Goal: Information Seeking & Learning: Learn about a topic

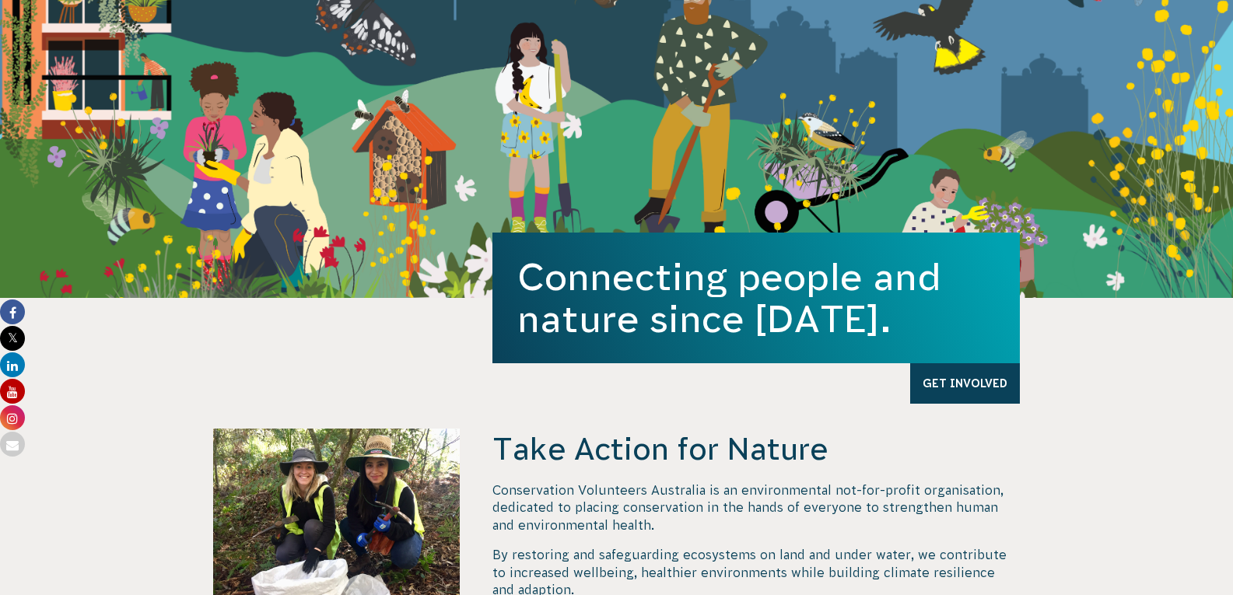
scroll to position [311, 0]
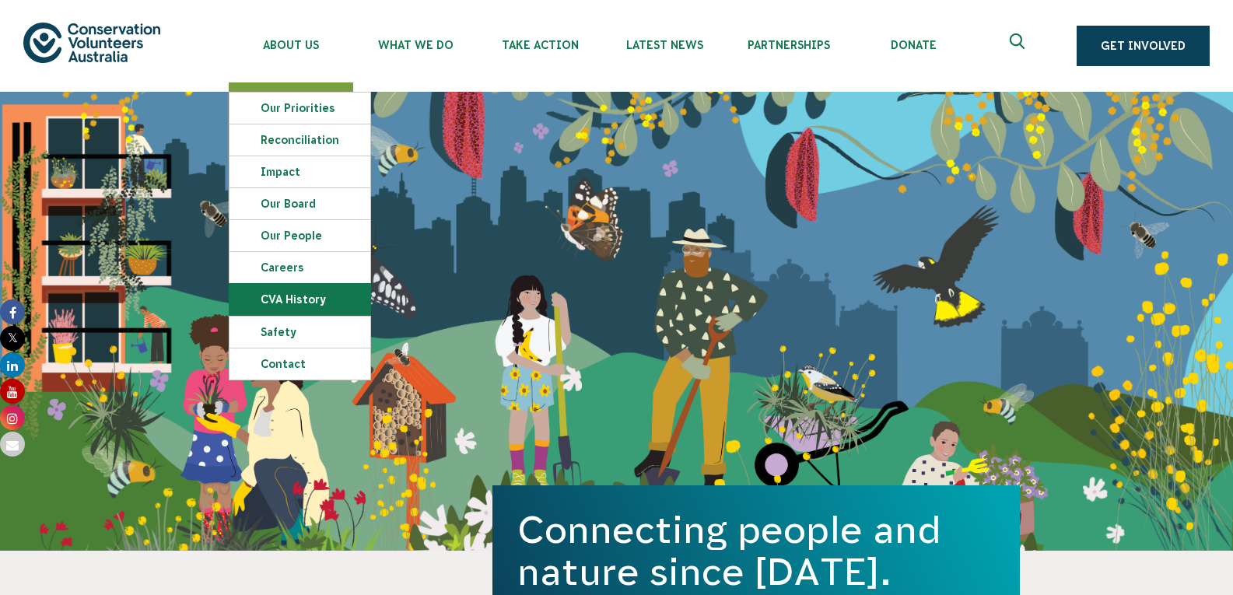
click at [292, 298] on link "CVA history" at bounding box center [299, 299] width 141 height 31
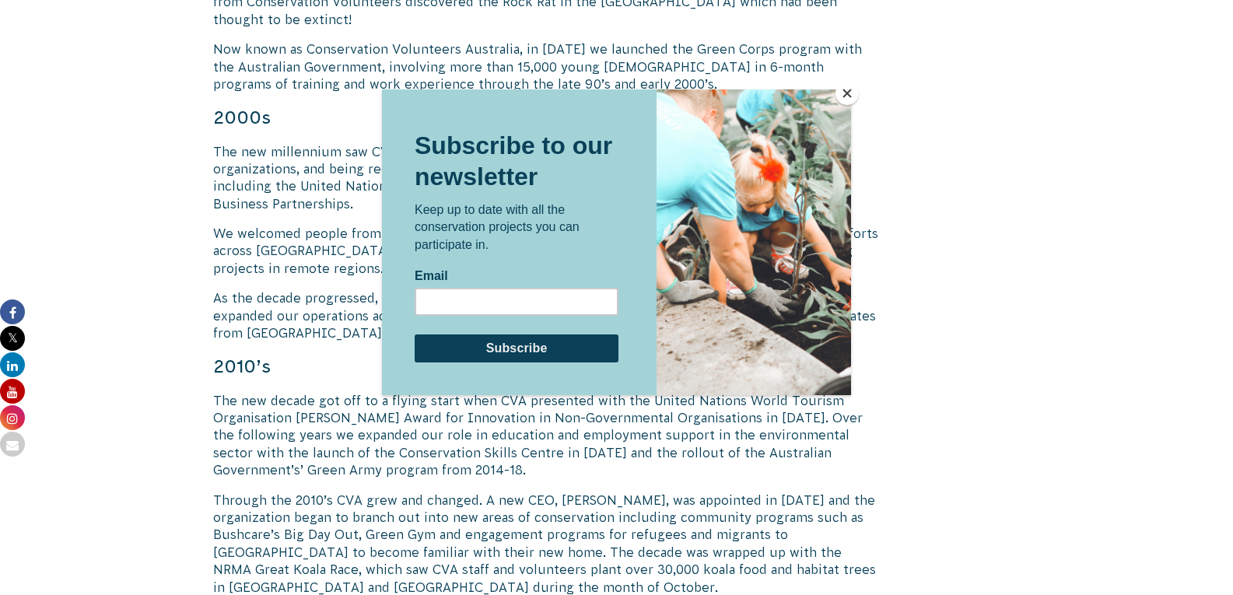
scroll to position [1400, 0]
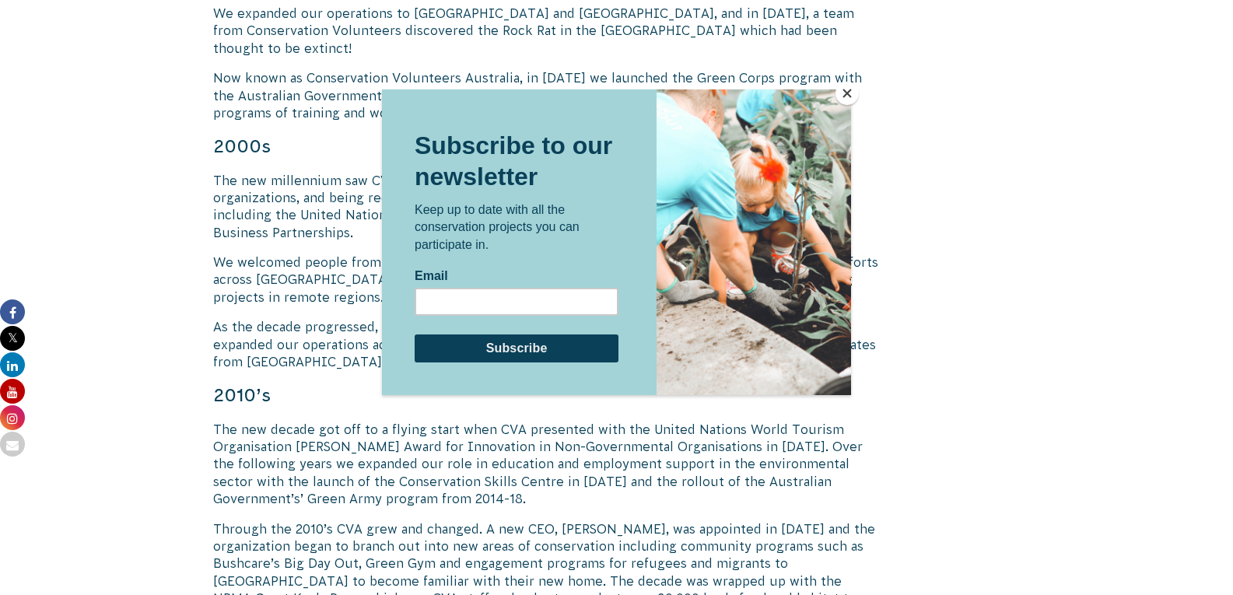
click at [845, 89] on button "Close" at bounding box center [846, 93] width 23 height 23
